Goal: Transaction & Acquisition: Purchase product/service

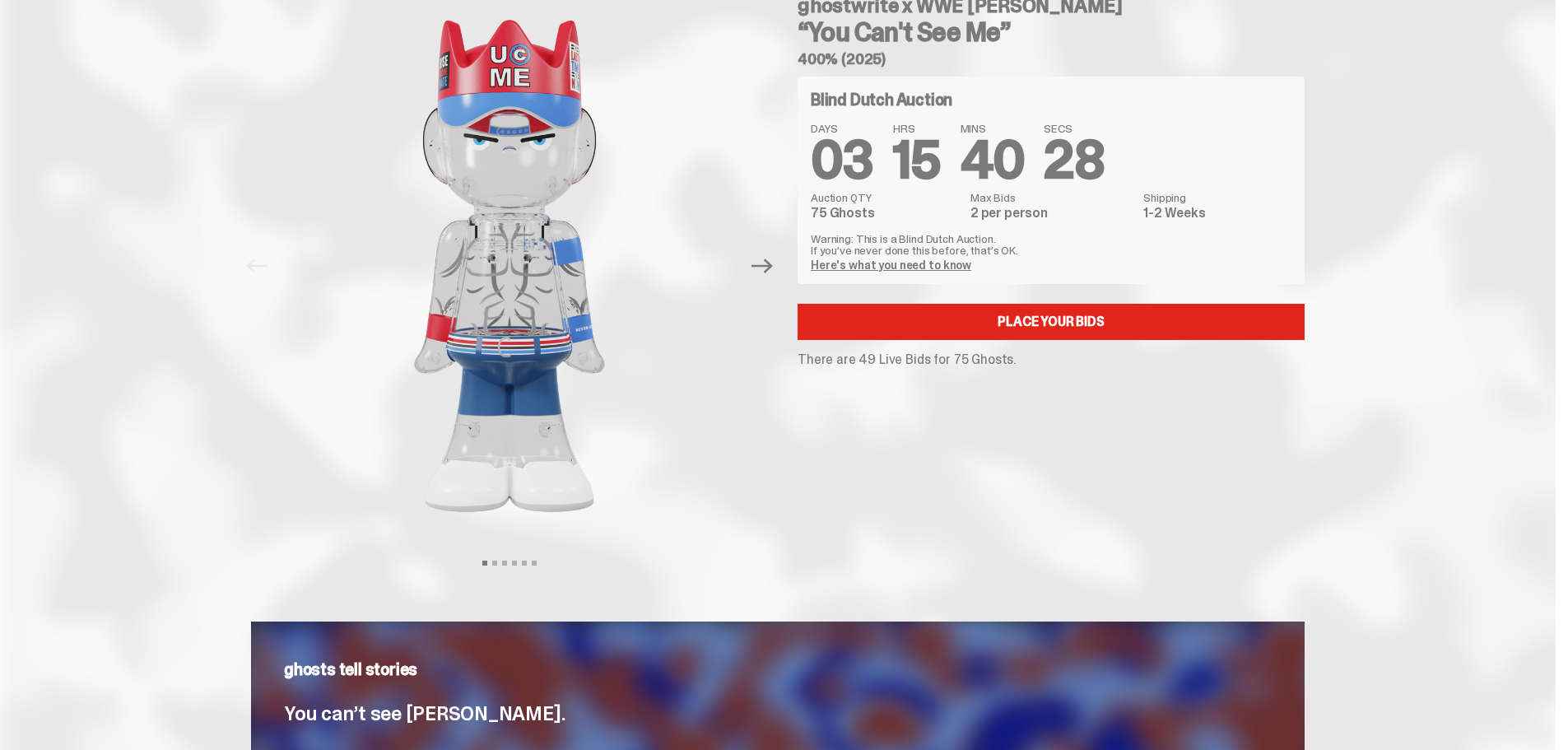
scroll to position [83, 0]
click at [769, 254] on button "Next" at bounding box center [761, 266] width 36 height 36
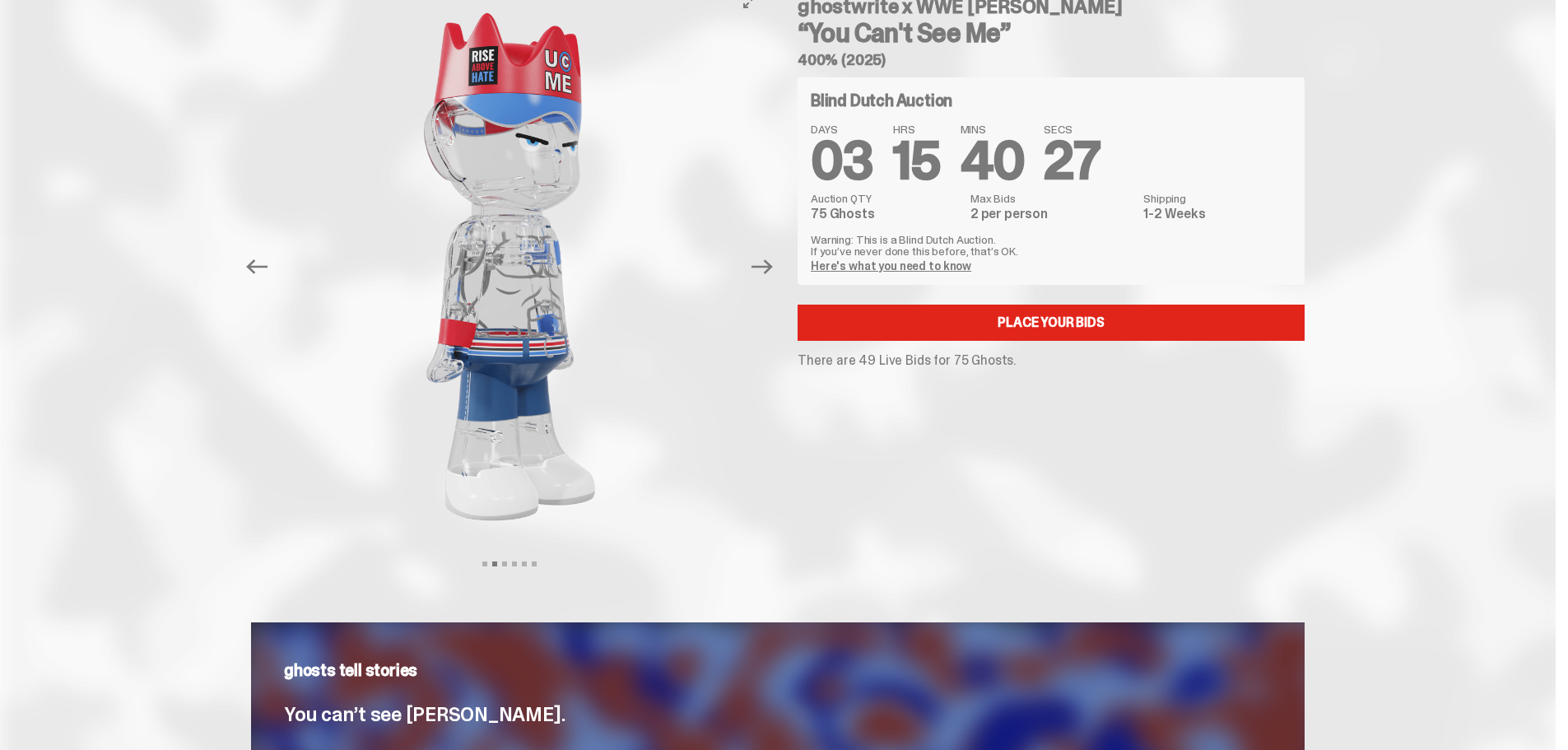
click at [769, 254] on button "Next" at bounding box center [761, 266] width 36 height 36
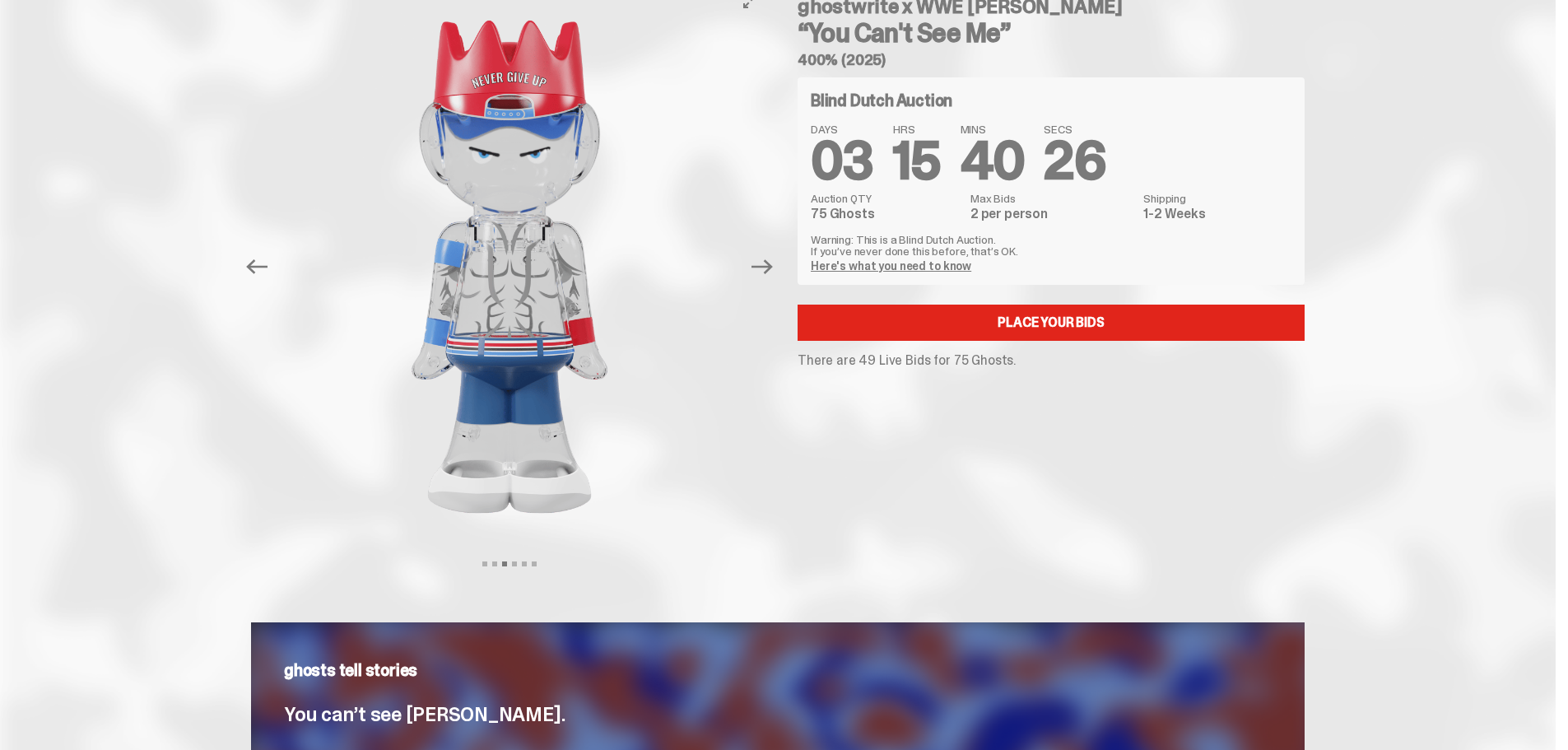
click at [769, 254] on button "Next" at bounding box center [761, 266] width 36 height 36
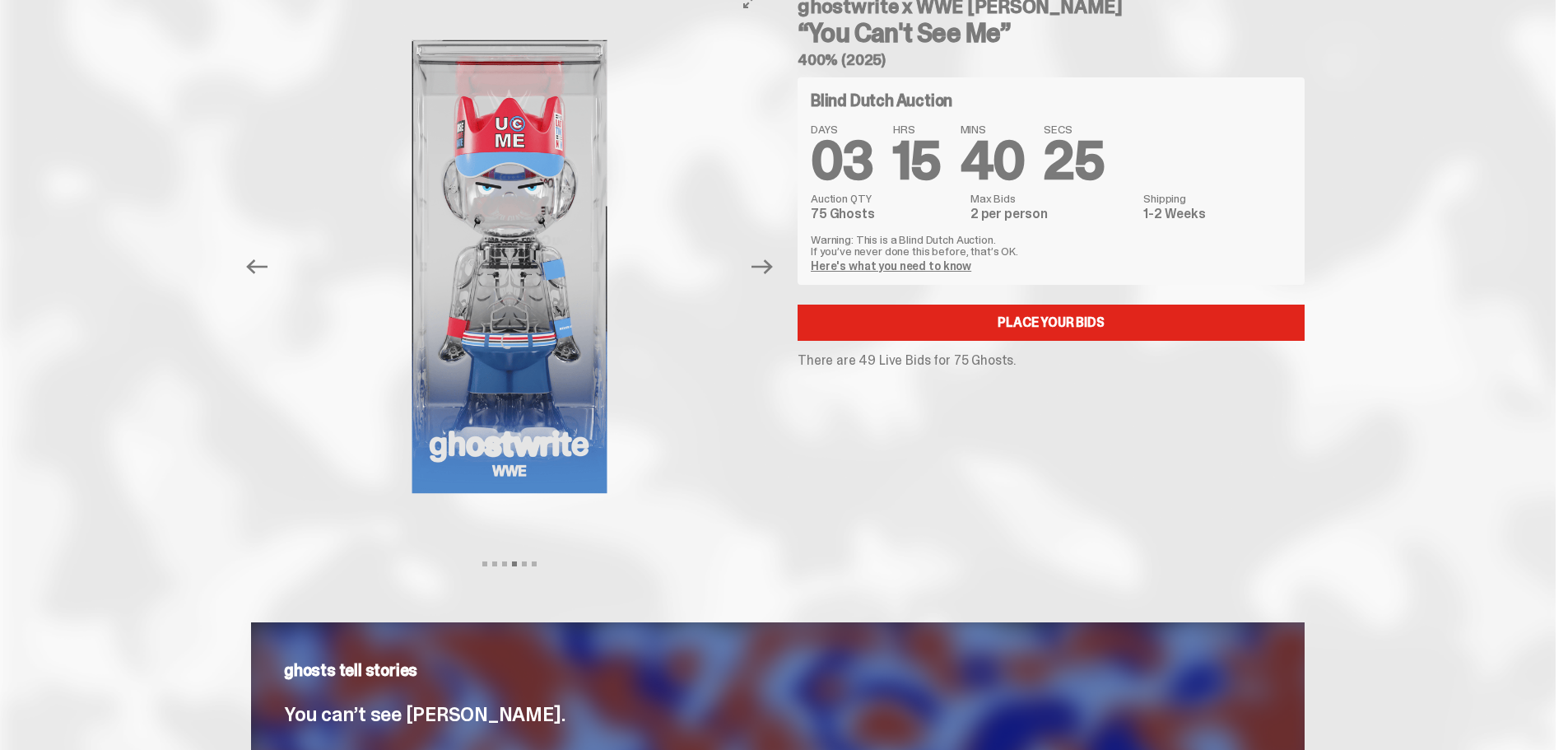
click at [769, 254] on button "Next" at bounding box center [761, 266] width 36 height 36
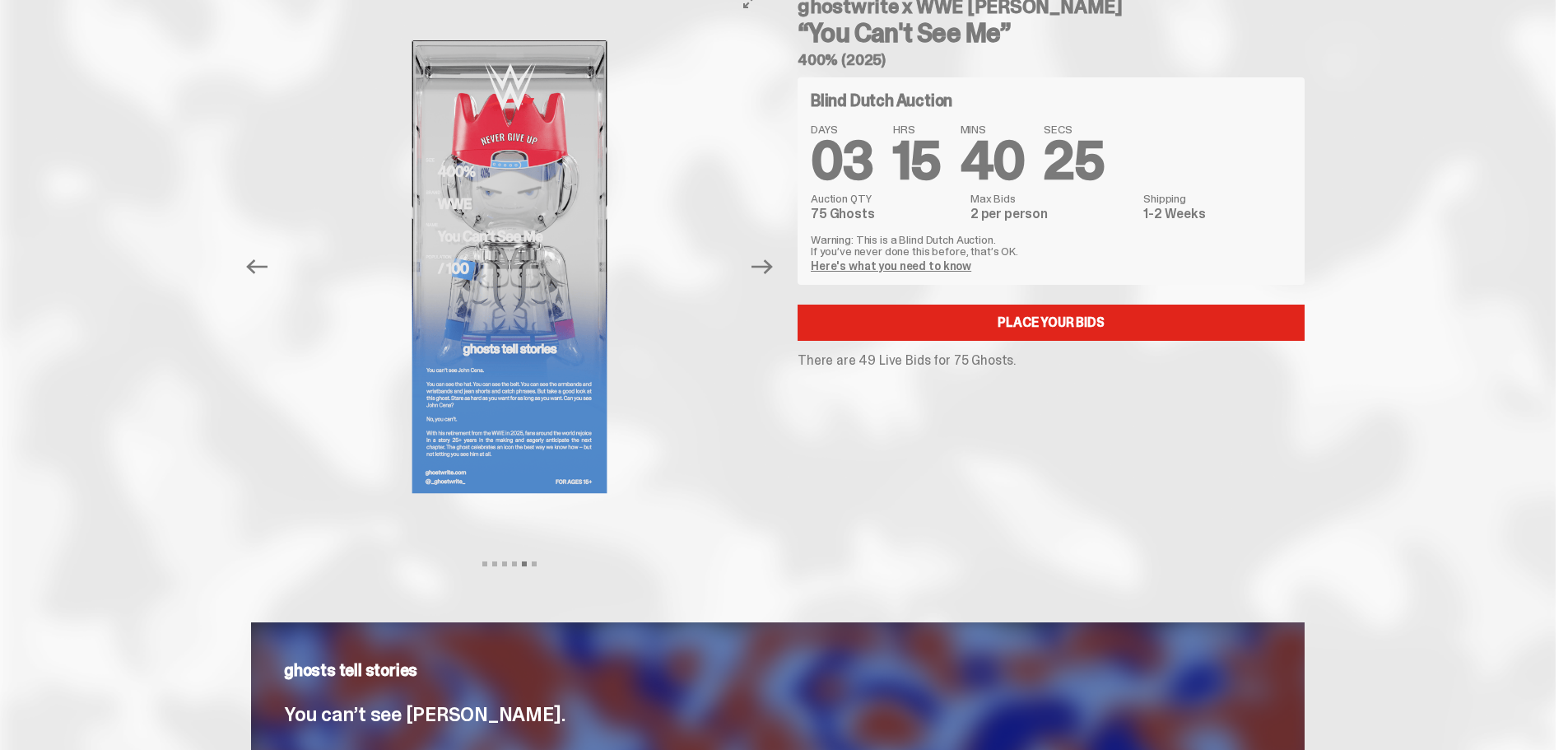
click at [769, 254] on button "Next" at bounding box center [761, 266] width 36 height 36
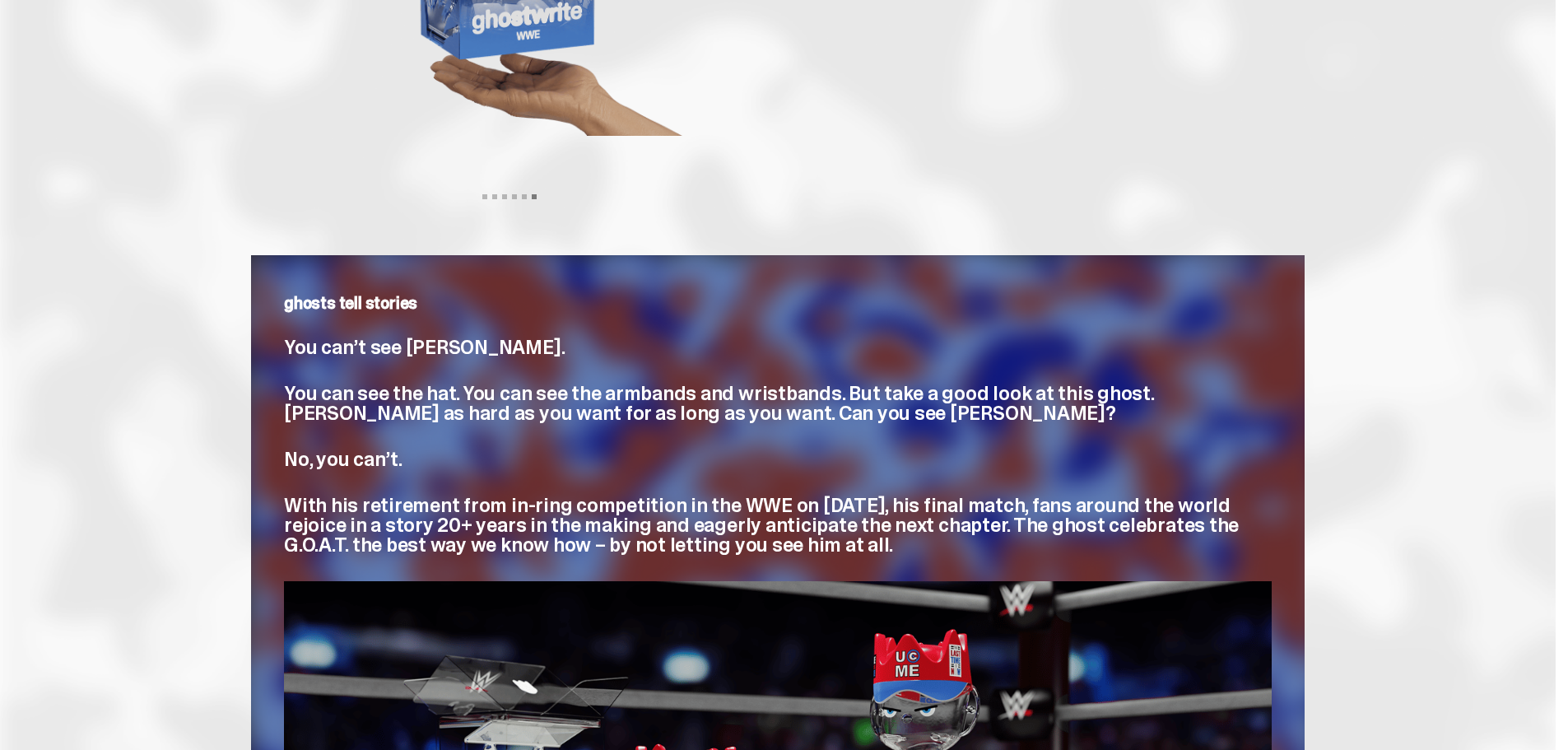
scroll to position [0, 0]
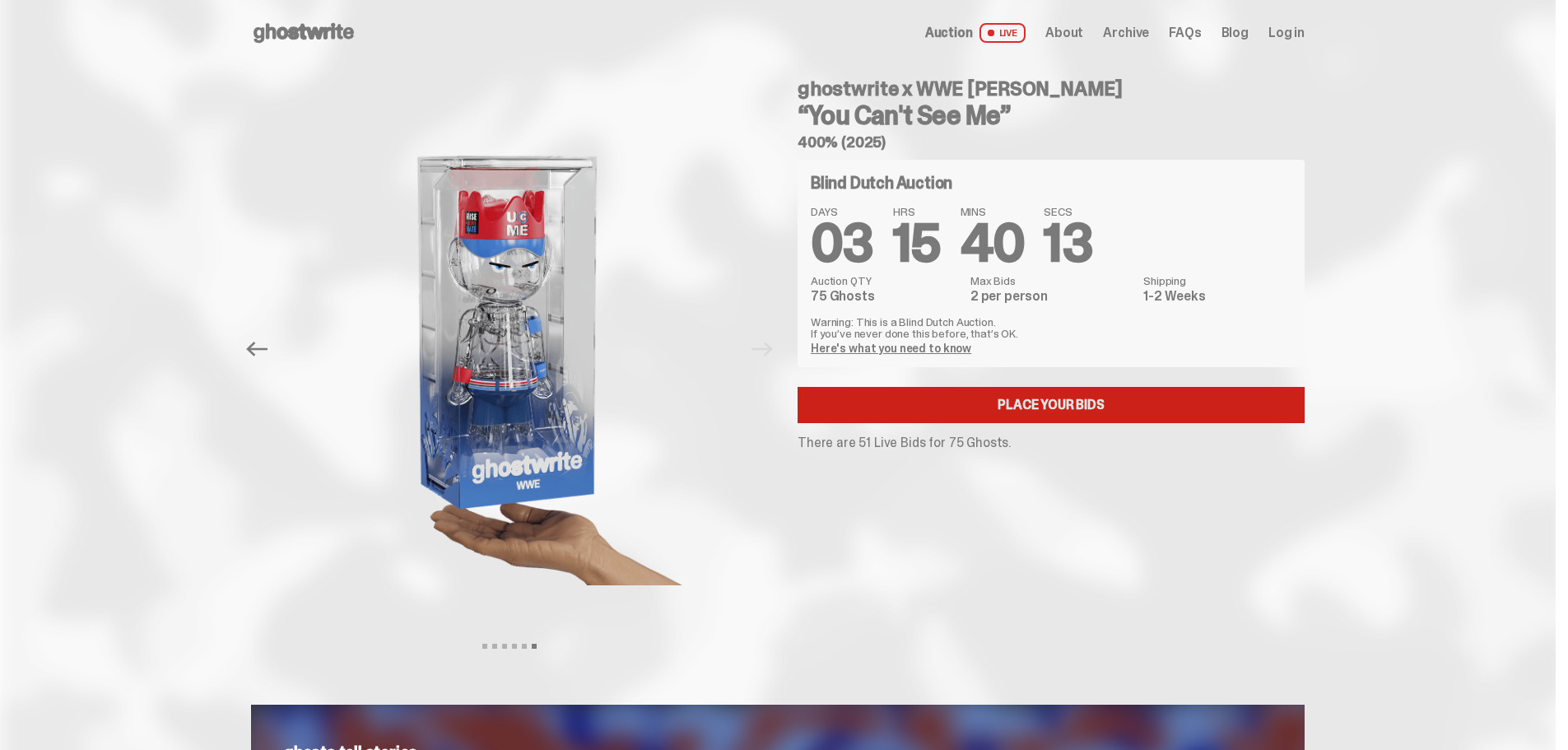
click at [1015, 403] on link "Place your Bids" at bounding box center [1051, 405] width 507 height 36
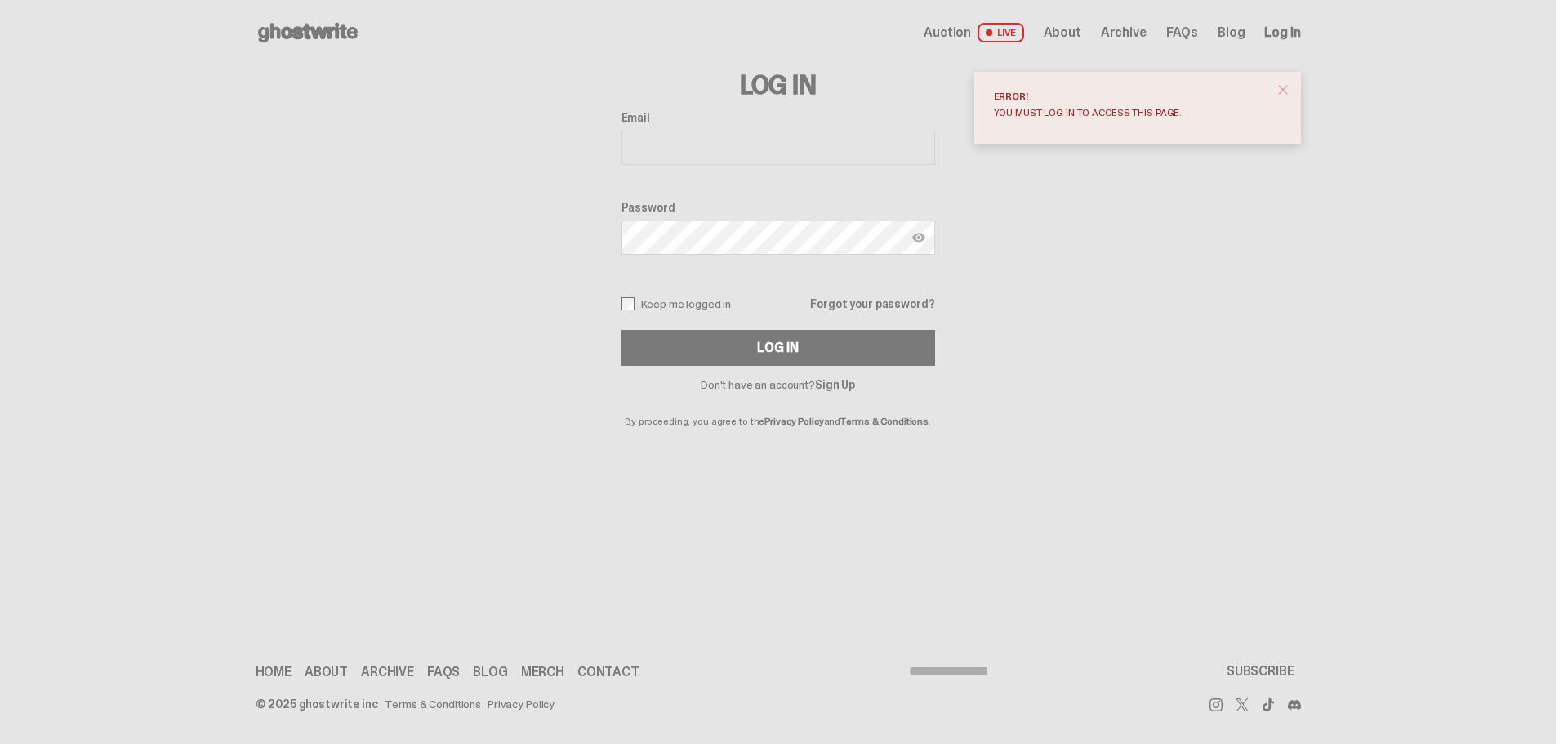
click at [298, 33] on use at bounding box center [307, 33] width 99 height 19
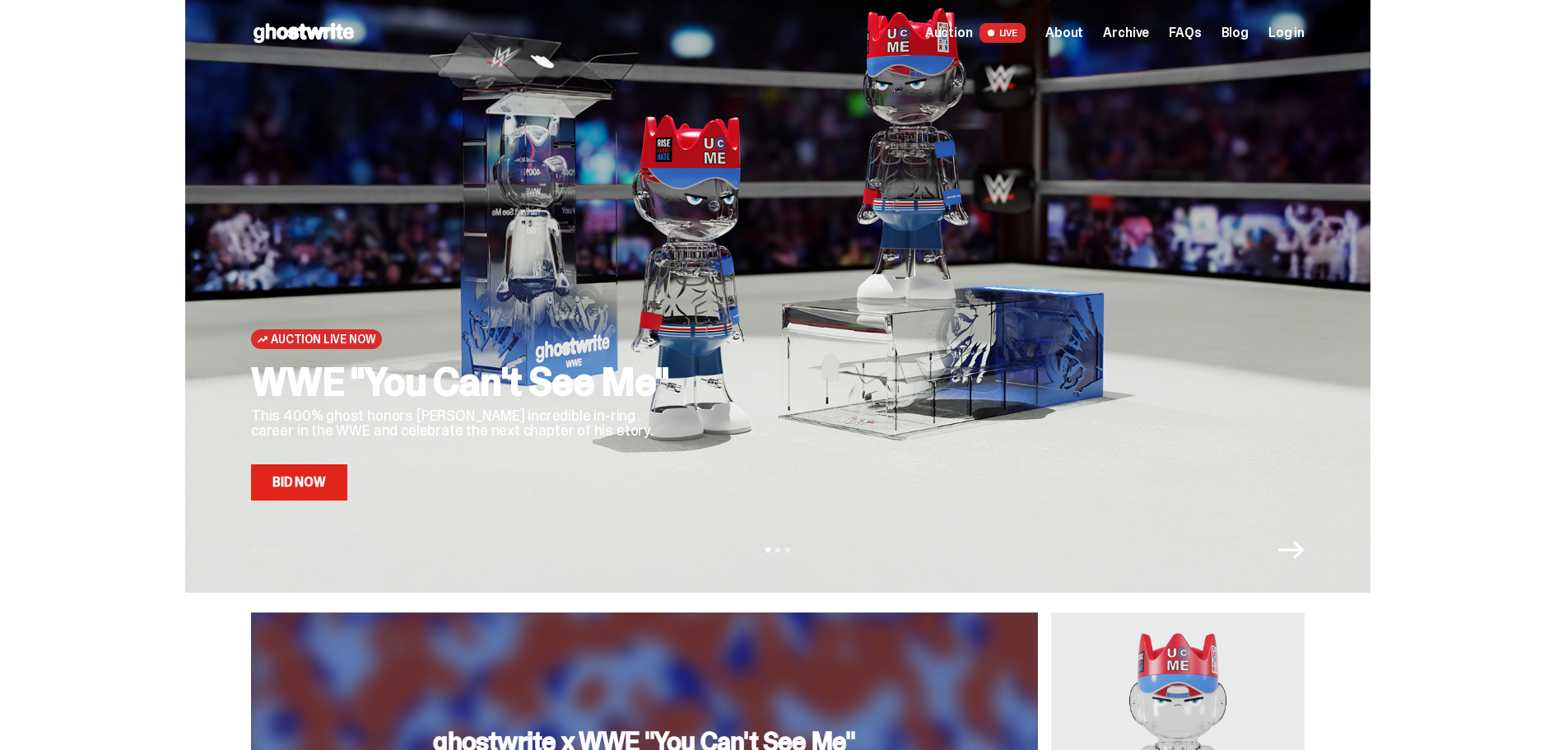
click at [961, 27] on span "Auction" at bounding box center [949, 33] width 48 height 13
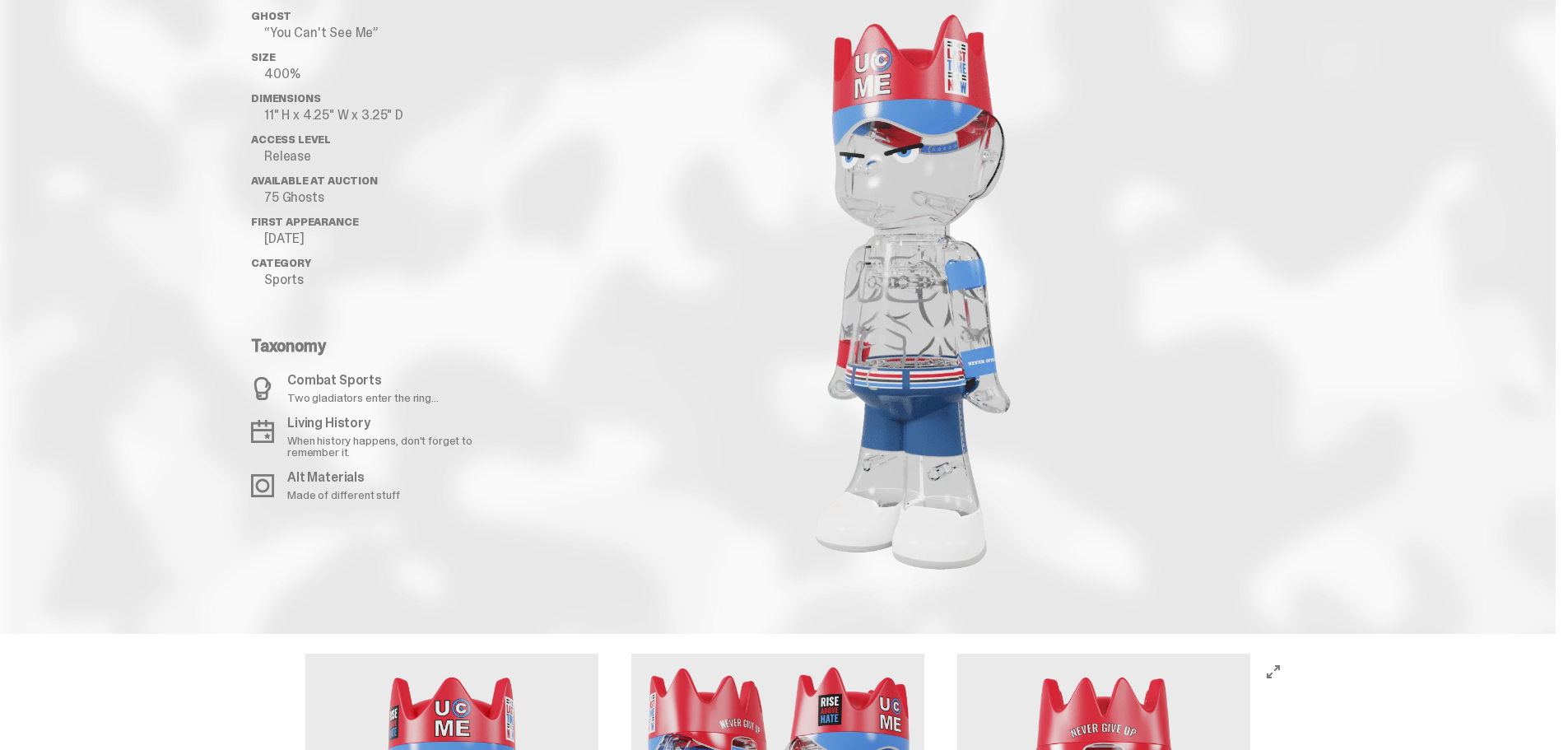
scroll to position [1729, 0]
